Goal: Transaction & Acquisition: Purchase product/service

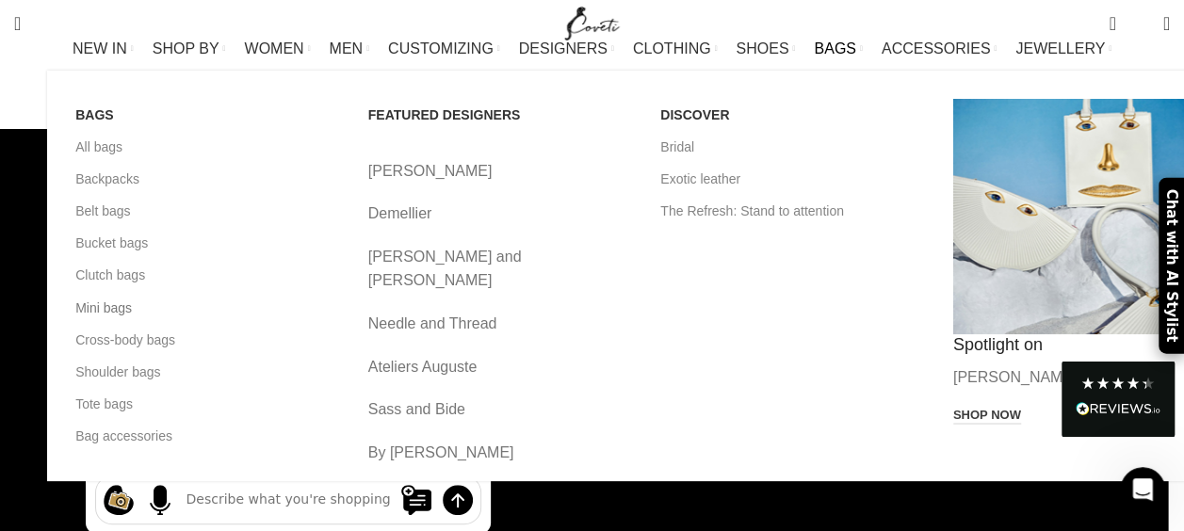
click at [75, 320] on link "Mini bags" at bounding box center [207, 308] width 265 height 32
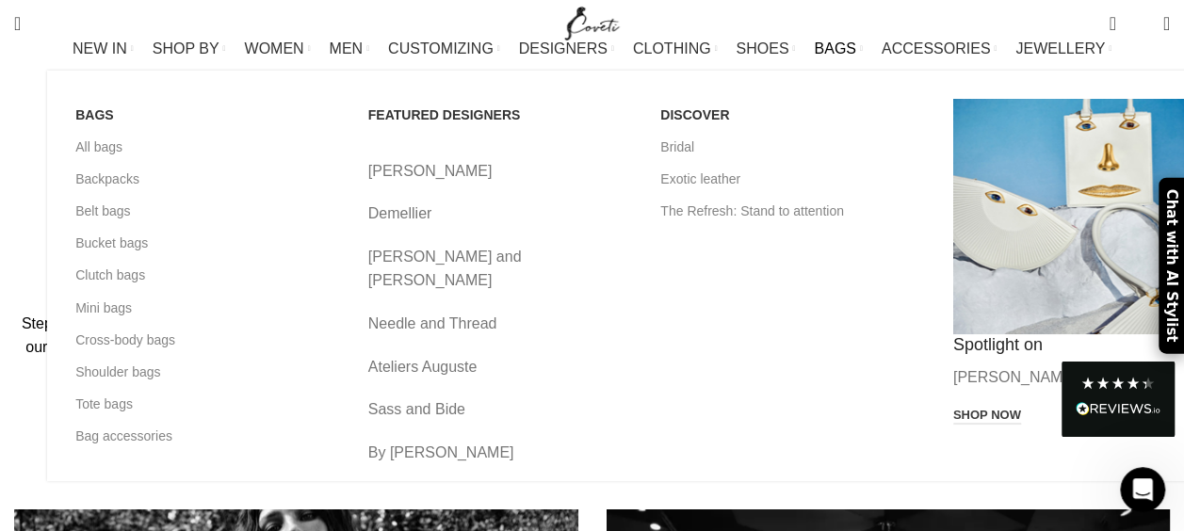
scroll to position [847, 0]
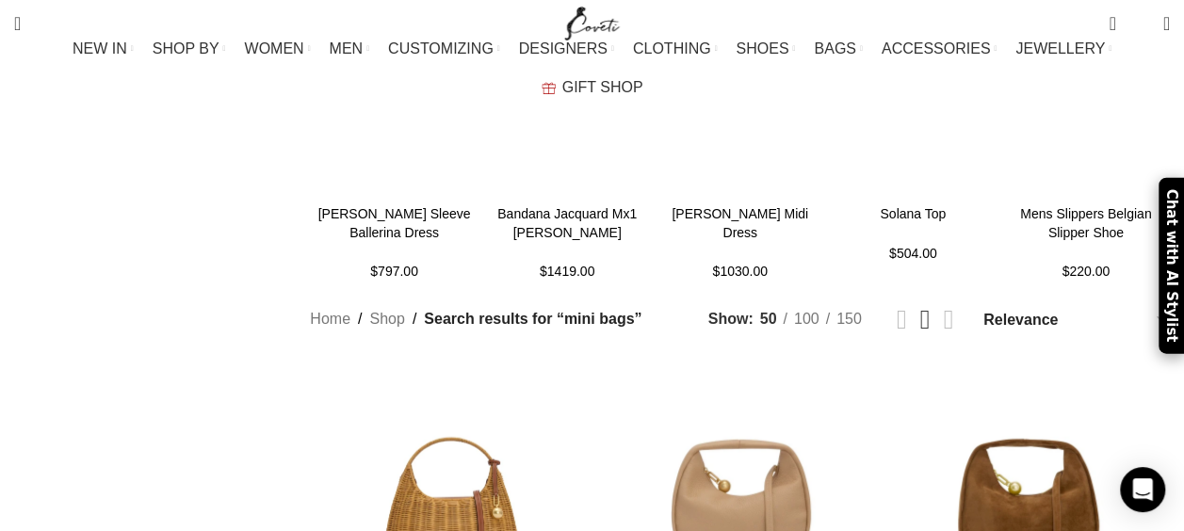
scroll to position [2448, 0]
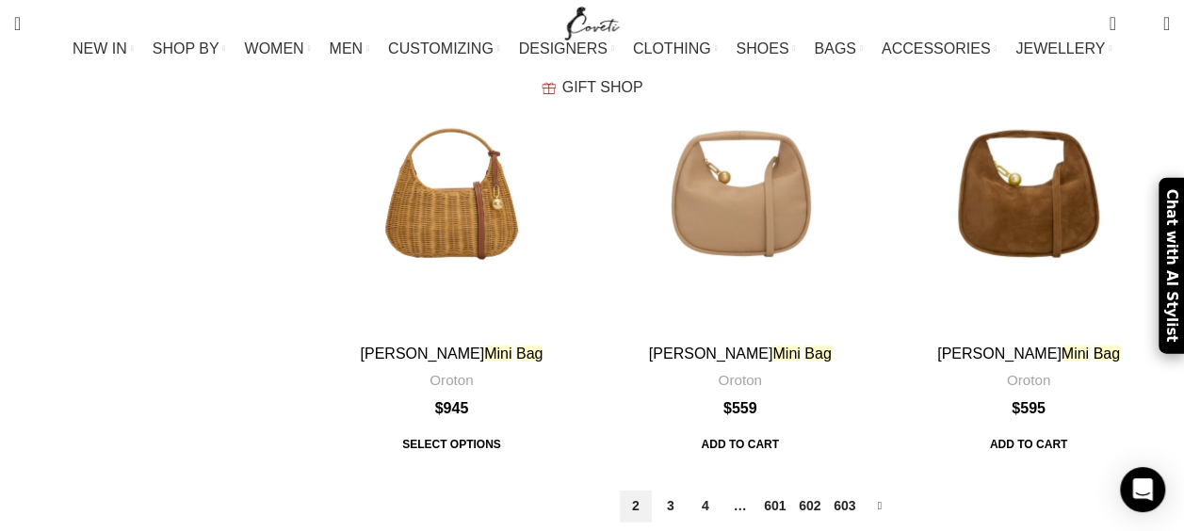
click at [622, 491] on link "2" at bounding box center [636, 507] width 32 height 32
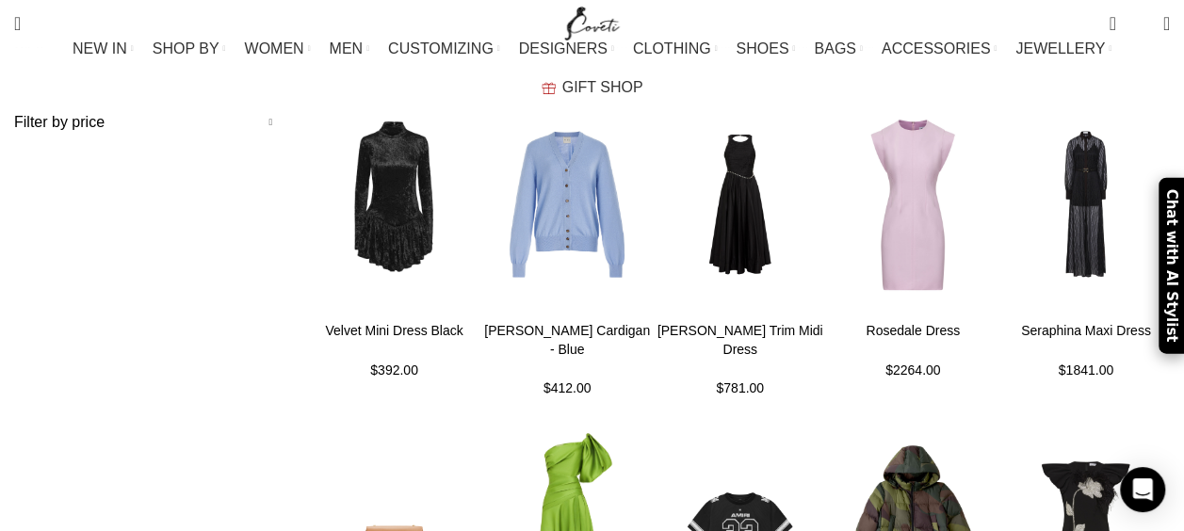
scroll to position [188, 0]
